Goal: Information Seeking & Learning: Learn about a topic

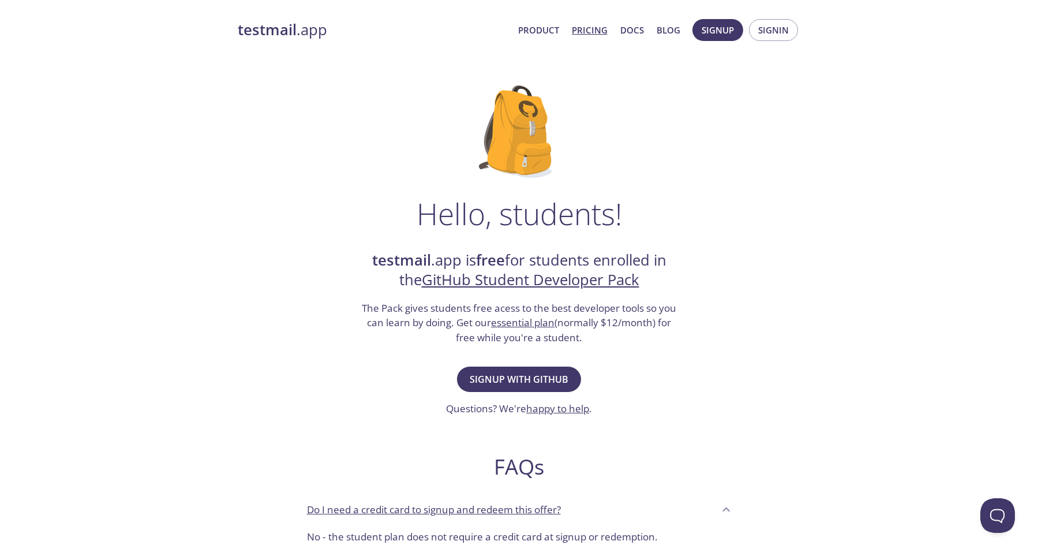
click at [601, 29] on link "Pricing" at bounding box center [590, 30] width 36 height 15
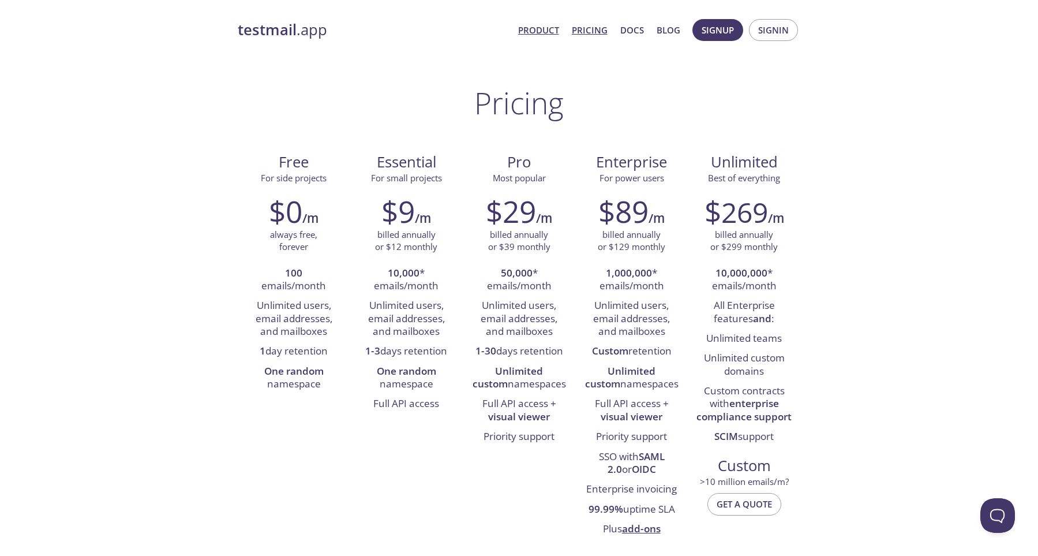
click at [542, 34] on link "Product" at bounding box center [538, 30] width 41 height 15
